Goal: Information Seeking & Learning: Learn about a topic

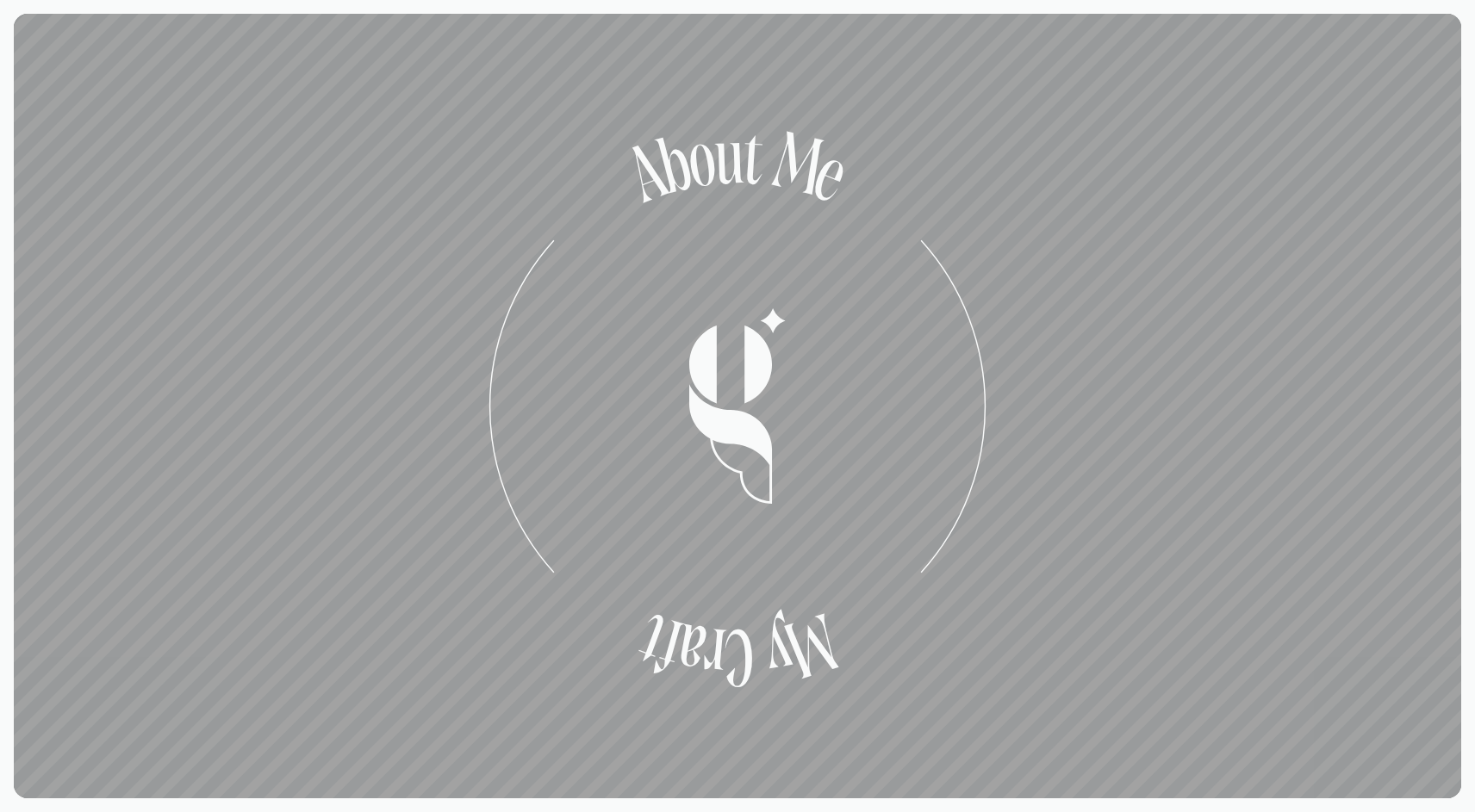
click at [638, 594] on textpath "M y C r a f t" at bounding box center [735, 646] width 218 height 104
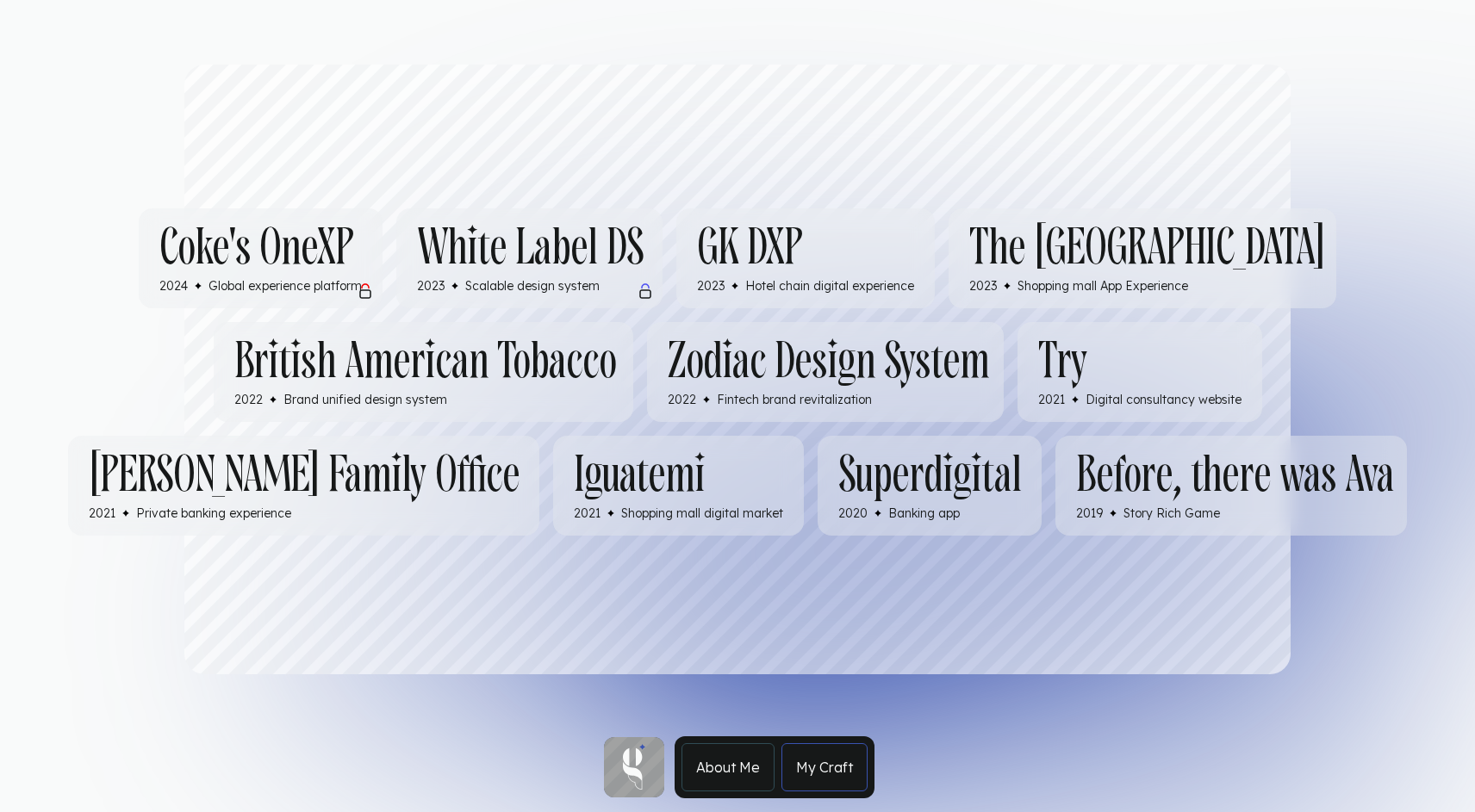
click at [354, 336] on h3 "British American Tobacco" at bounding box center [425, 362] width 381 height 52
